Goal: Entertainment & Leisure: Consume media (video, audio)

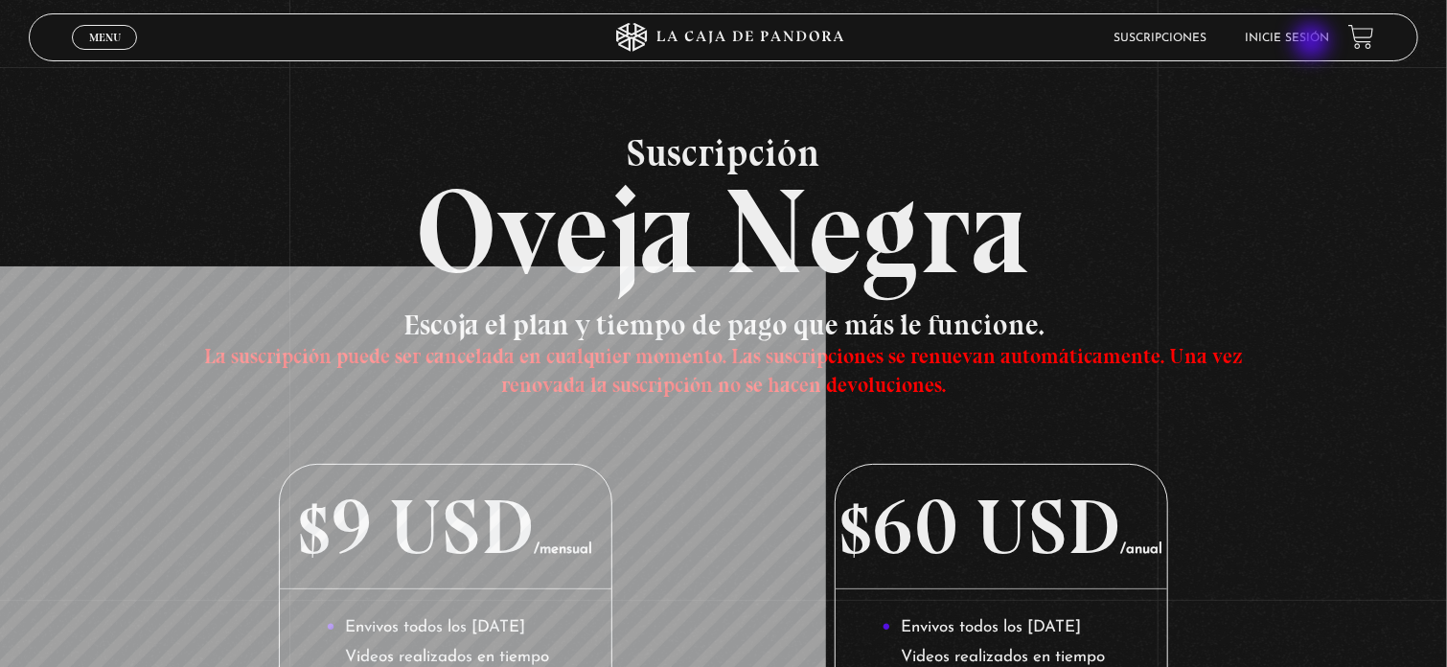
click at [1314, 43] on link "Inicie sesión" at bounding box center [1287, 38] width 84 height 11
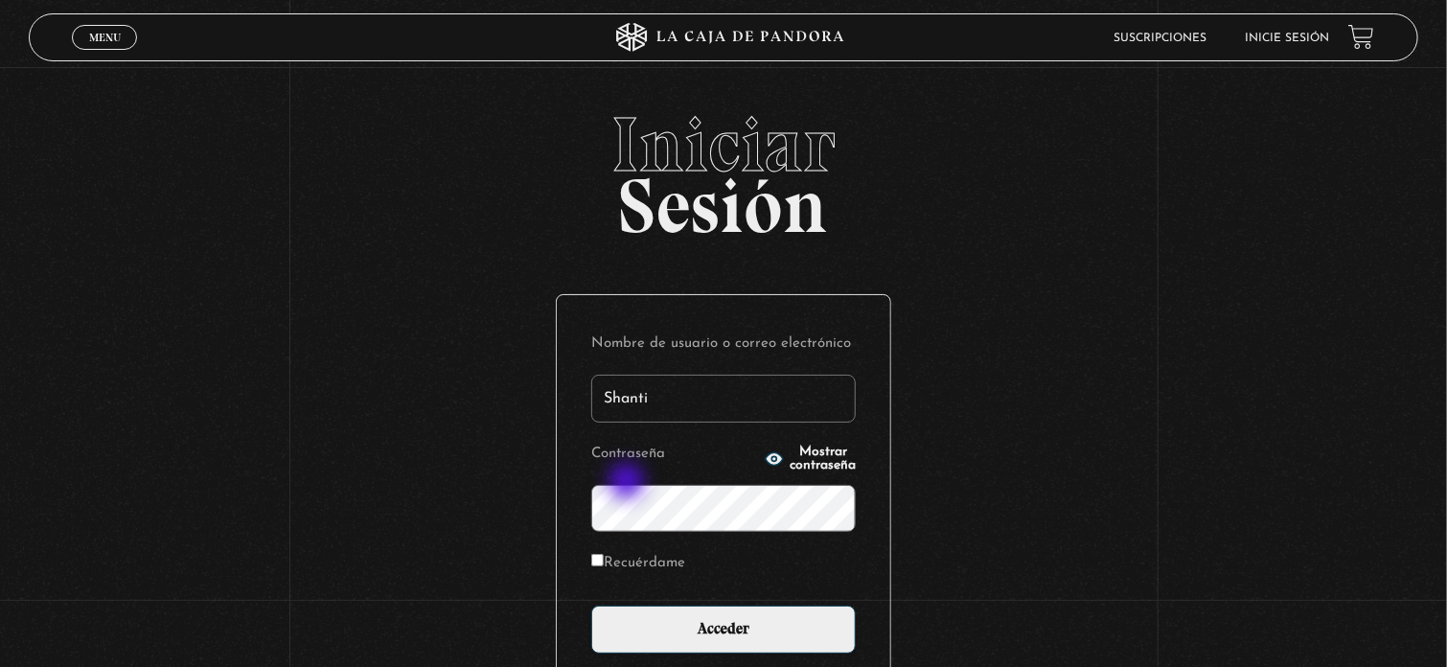
type input "Shanti"
click at [591, 606] on input "Acceder" at bounding box center [723, 630] width 264 height 48
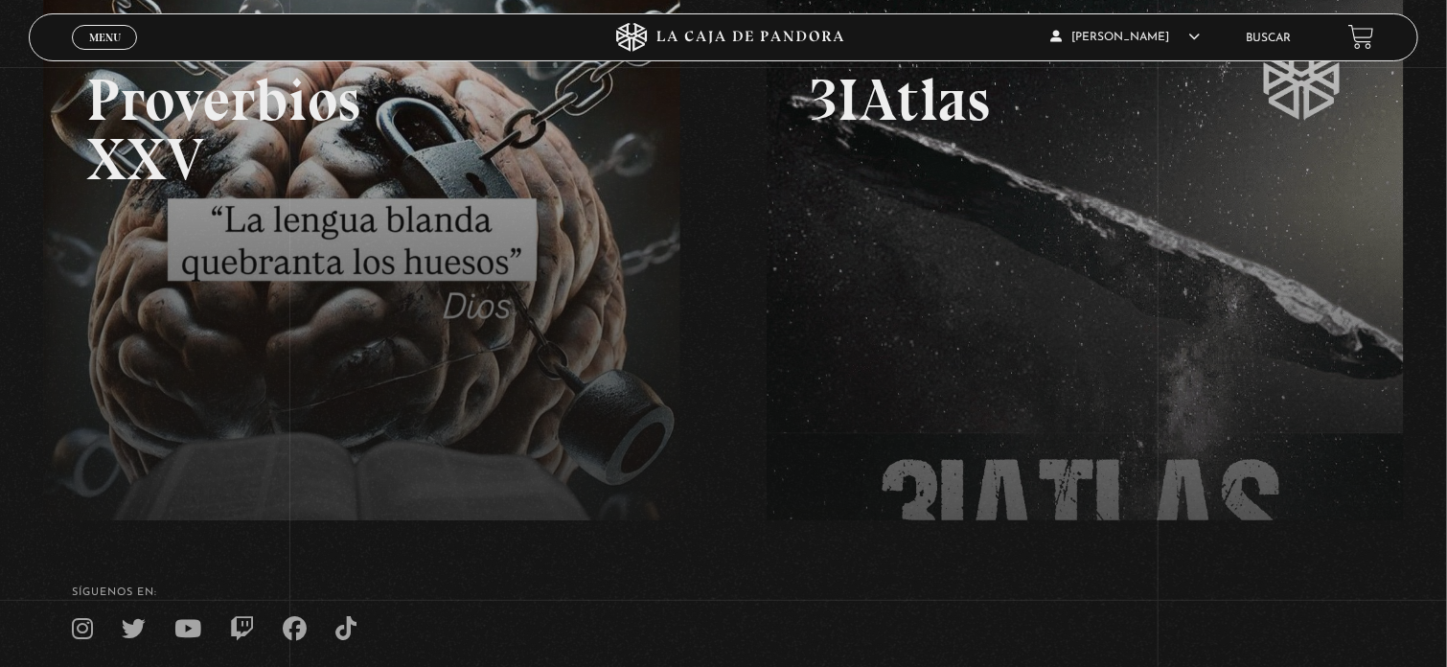
scroll to position [317, 0]
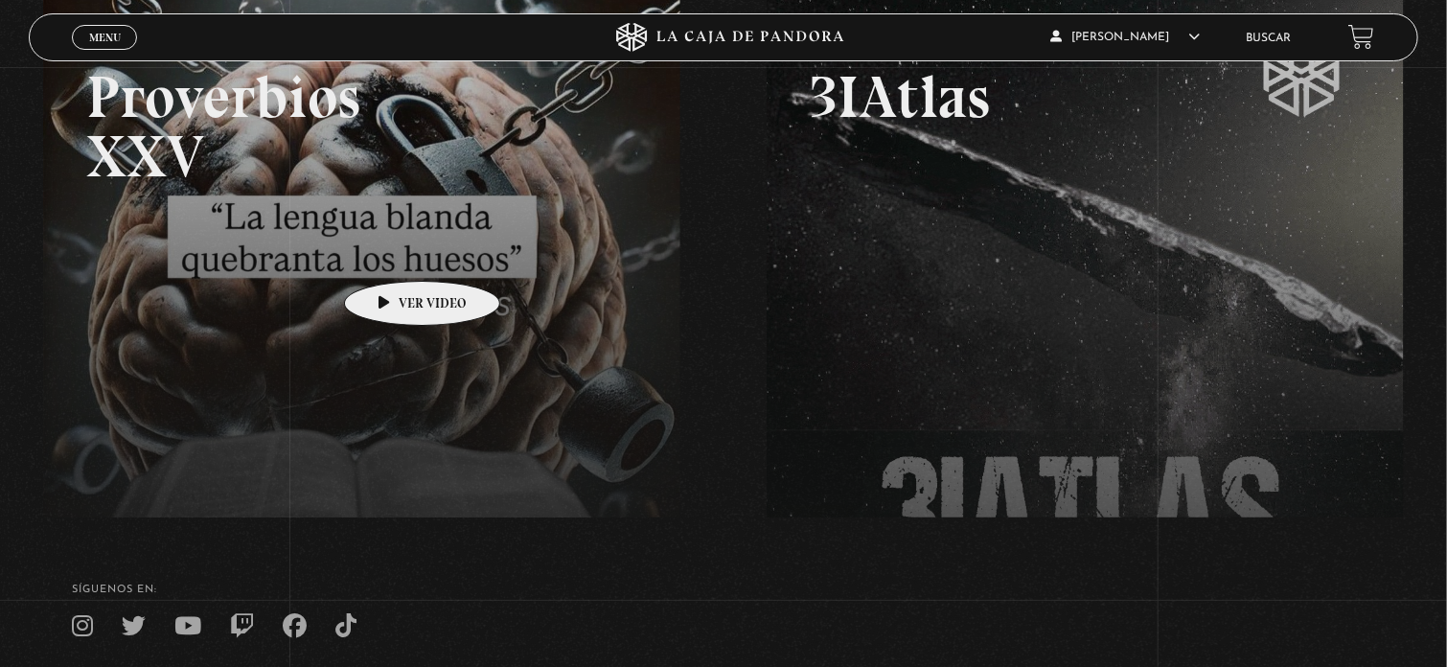
click at [392, 252] on link at bounding box center [766, 318] width 1447 height 667
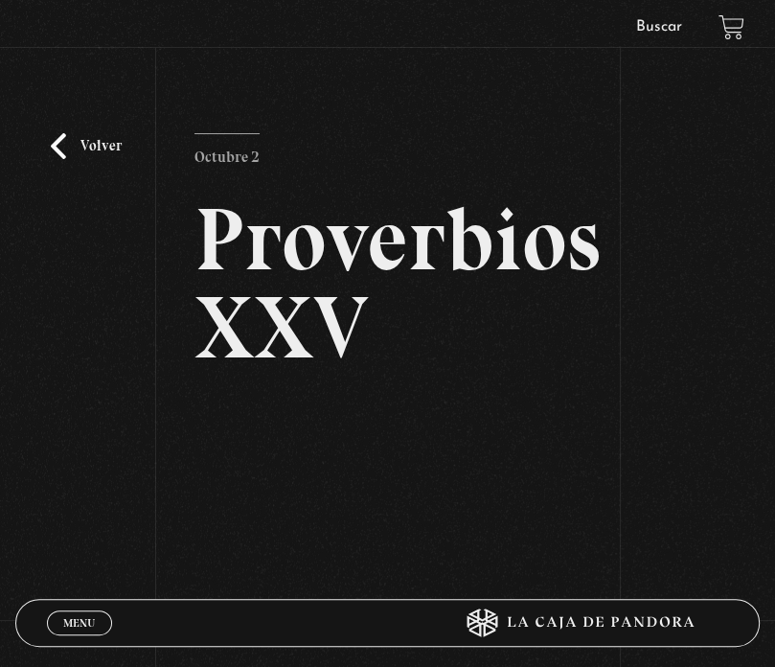
click at [563, 24] on section "Volver Octubre 2 Proverbios XXV" at bounding box center [387, 348] width 775 height 697
click at [566, 141] on article "Octubre 2 Proverbios XXV" at bounding box center [388, 395] width 387 height 525
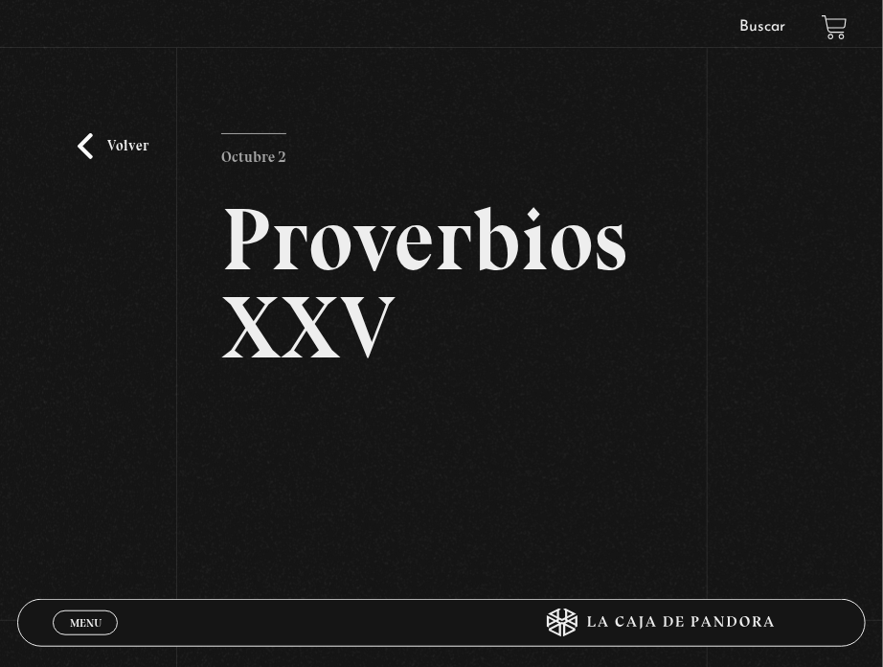
click at [104, 141] on link "Volver" at bounding box center [113, 146] width 71 height 26
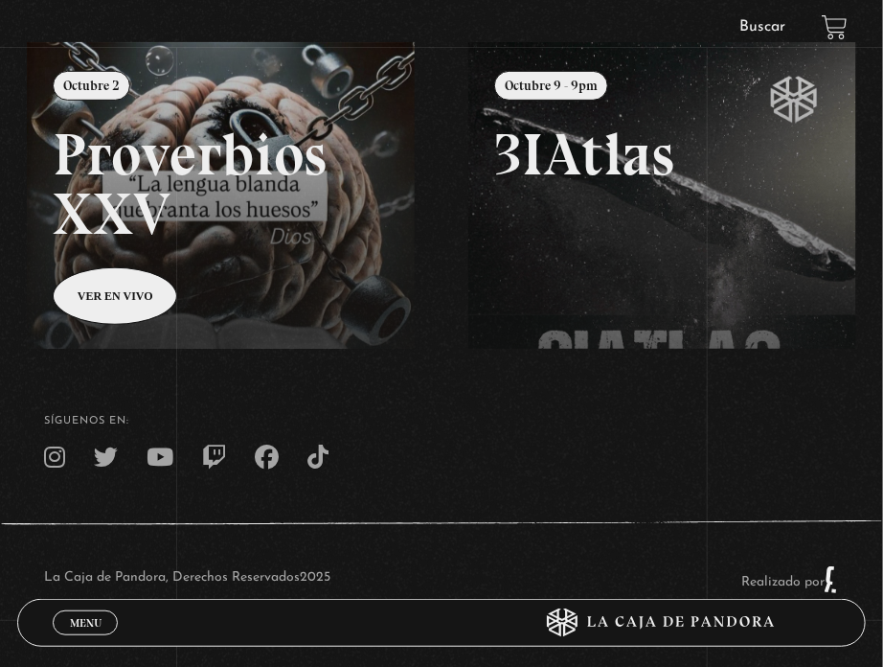
scroll to position [242, 0]
